Goal: Subscribe to service/newsletter

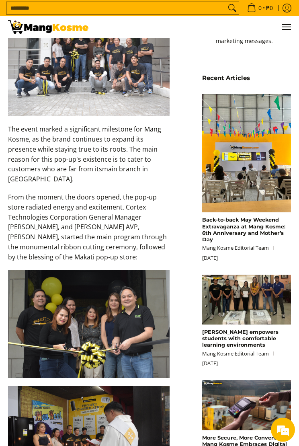
scroll to position [431, 0]
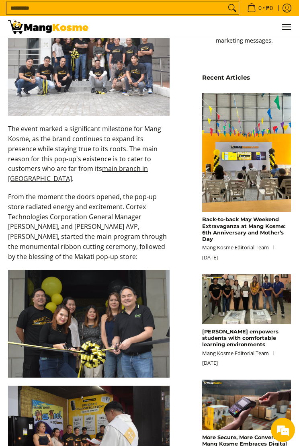
click at [71, 311] on img at bounding box center [89, 324] width 162 height 108
click at [86, 313] on img at bounding box center [89, 324] width 162 height 108
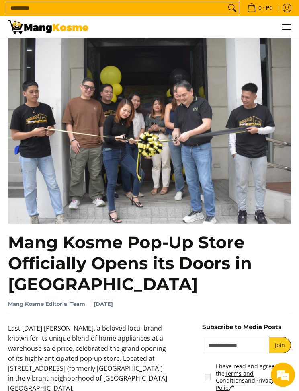
scroll to position [0, 0]
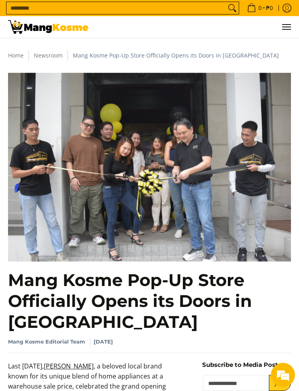
click at [291, 27] on span "Menu" at bounding box center [287, 27] width 10 height 0
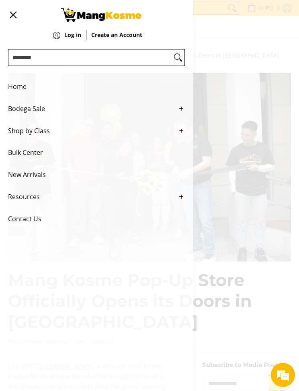
click at [22, 219] on span "Contact Us" at bounding box center [90, 219] width 165 height 22
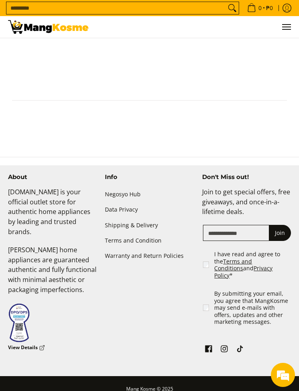
click at [251, 225] on input "Email" at bounding box center [236, 233] width 67 height 16
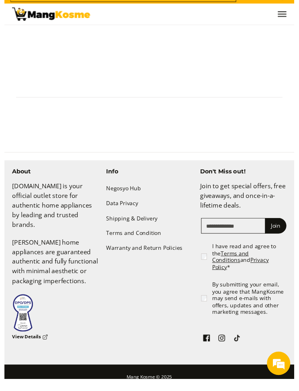
scroll to position [480, 0]
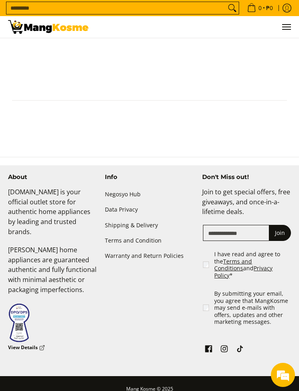
click at [245, 225] on input "Email" at bounding box center [236, 233] width 67 height 16
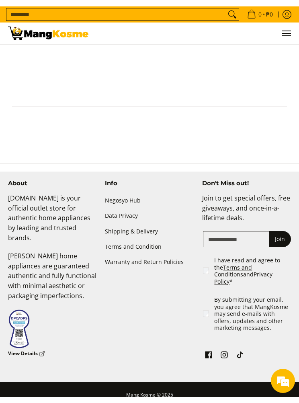
scroll to position [467, 0]
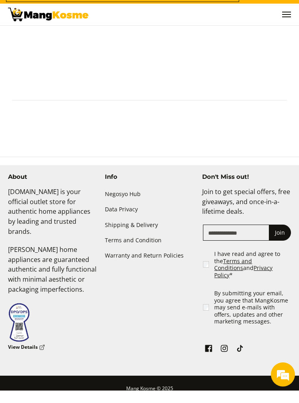
type input "**********"
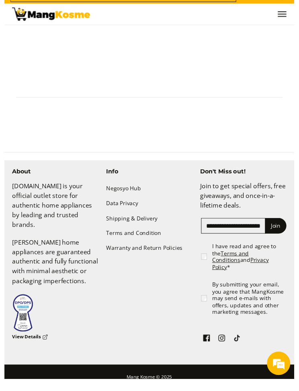
scroll to position [480, 0]
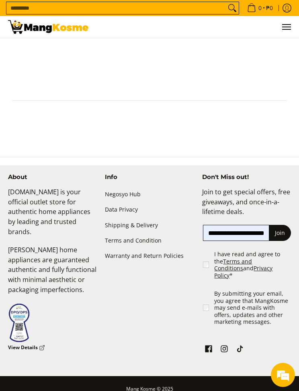
click at [288, 225] on button "Join" at bounding box center [280, 233] width 22 height 16
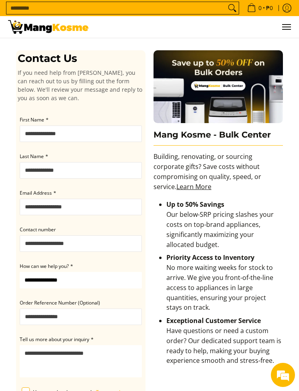
click at [290, 27] on span "Menu" at bounding box center [287, 27] width 10 height 0
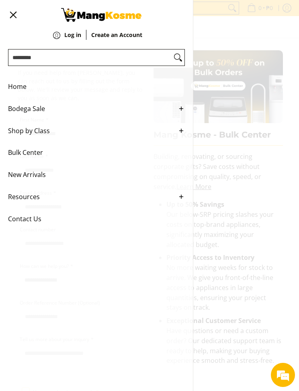
click at [28, 114] on span "Bodega Sale" at bounding box center [90, 109] width 165 height 22
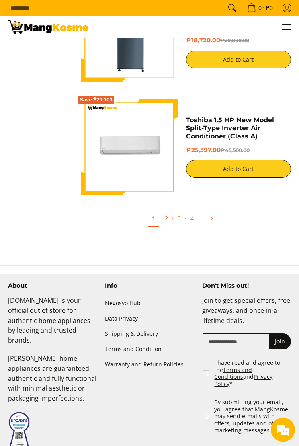
scroll to position [2762, 0]
